Goal: Transaction & Acquisition: Purchase product/service

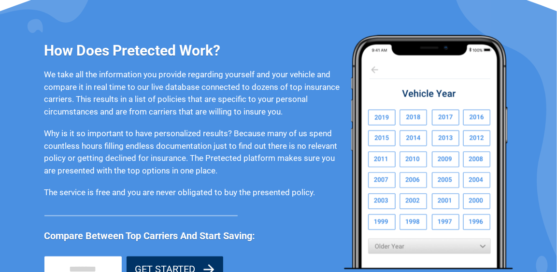
scroll to position [771, 0]
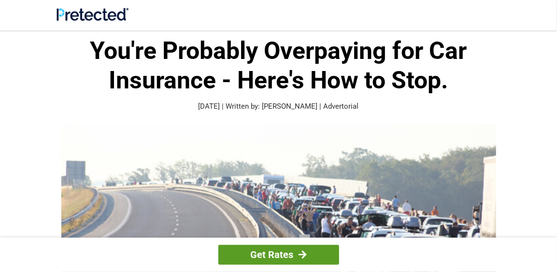
click at [263, 257] on link "Get Rates" at bounding box center [278, 255] width 121 height 20
click at [270, 261] on link "Get Rates" at bounding box center [278, 255] width 121 height 20
